Goal: Check status: Check status

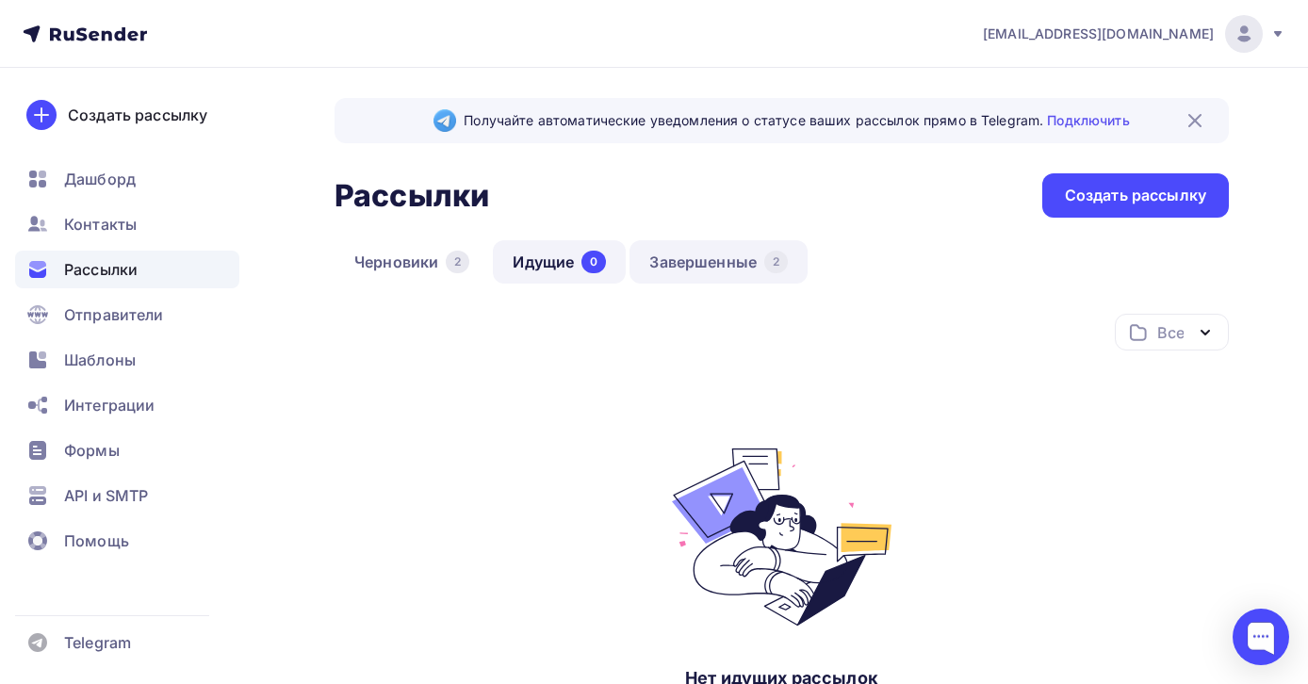
click at [723, 268] on link "Завершенные 2" at bounding box center [719, 261] width 178 height 43
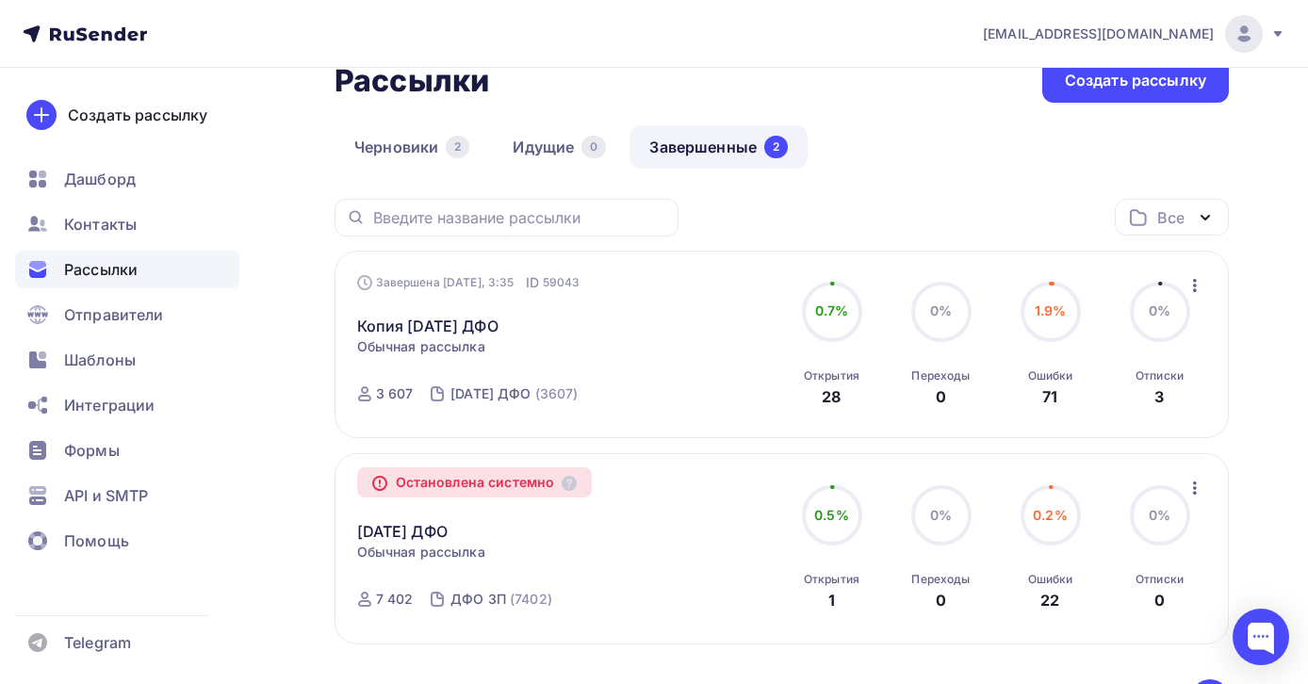
scroll to position [123, 0]
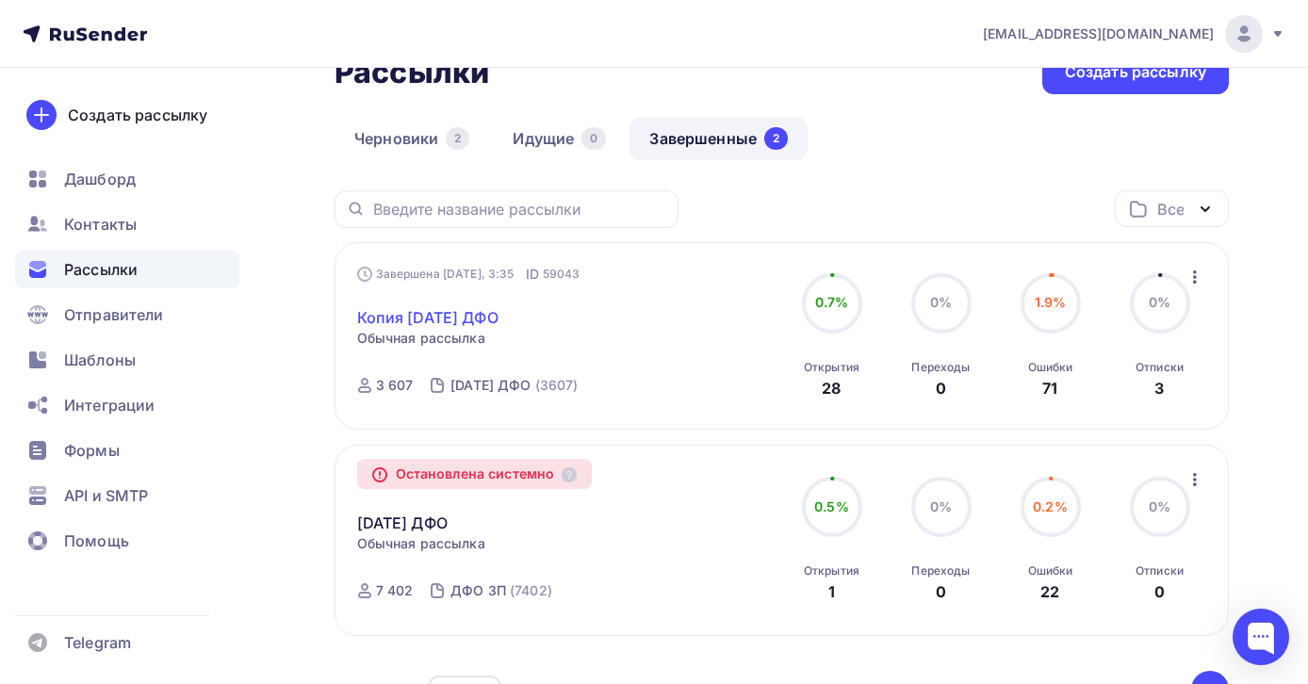
click at [499, 312] on link "Копия 11 сентября ДФО" at bounding box center [427, 317] width 141 height 23
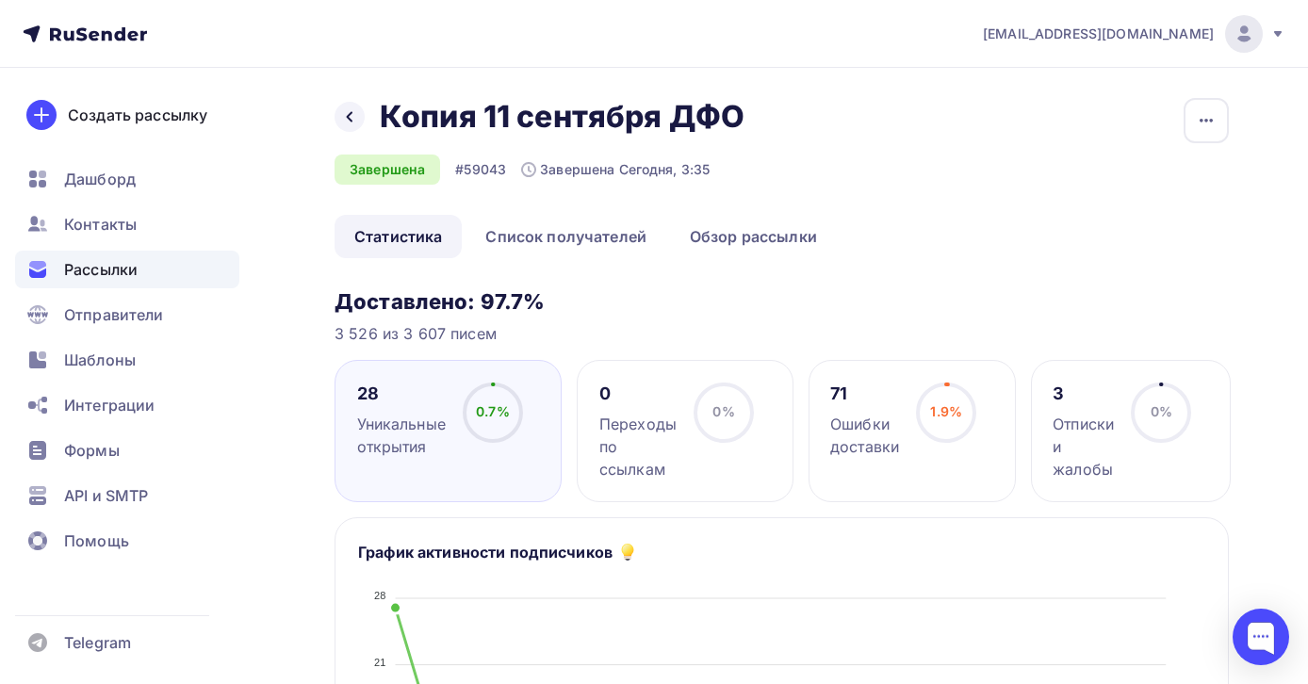
click at [370, 390] on div "28" at bounding box center [401, 394] width 89 height 23
click at [425, 419] on div "Уникальные открытия" at bounding box center [401, 435] width 89 height 45
click at [596, 244] on link "Список получателей" at bounding box center [566, 236] width 201 height 43
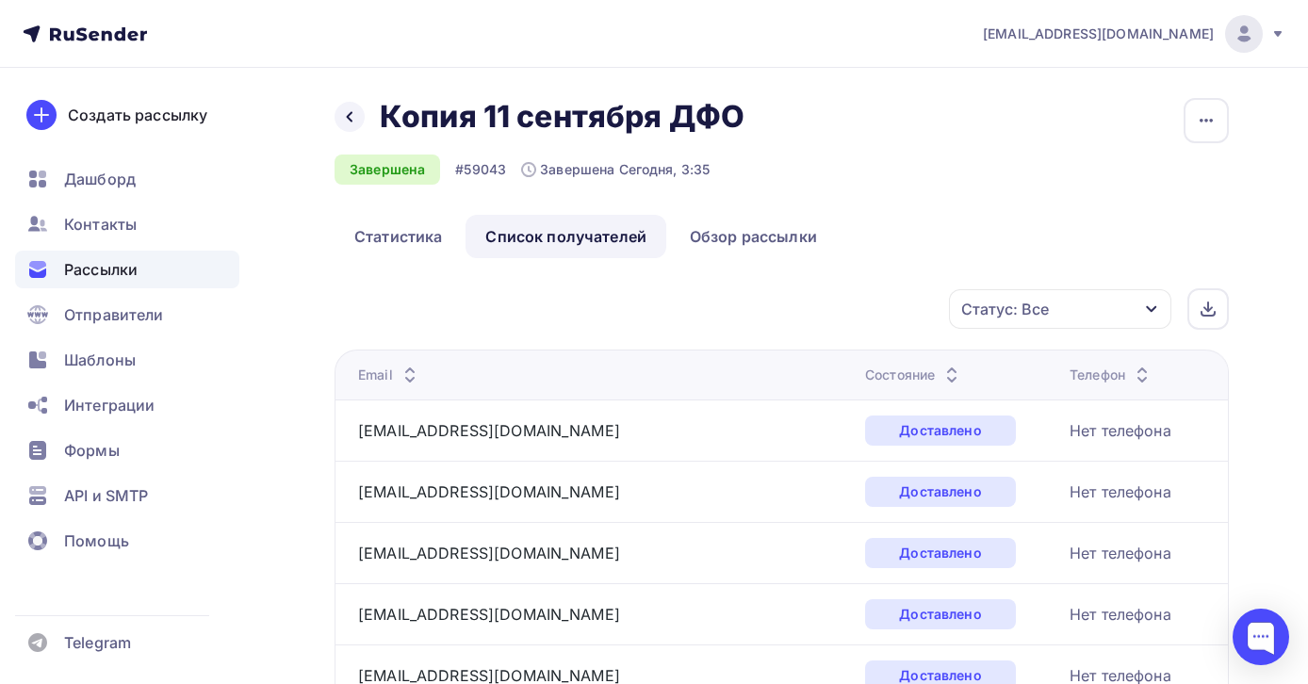
click at [142, 273] on div "Рассылки" at bounding box center [127, 270] width 224 height 38
